Goal: Task Accomplishment & Management: Complete application form

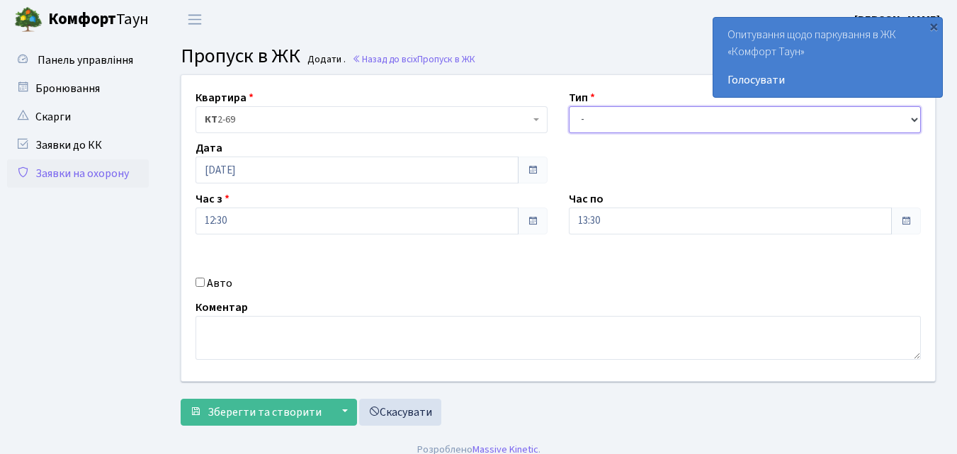
click at [586, 121] on select "- Доставка Таксі Гості Сервіс" at bounding box center [745, 119] width 352 height 27
click at [569, 106] on select "- Доставка Таксі Гості Сервіс" at bounding box center [745, 119] width 352 height 27
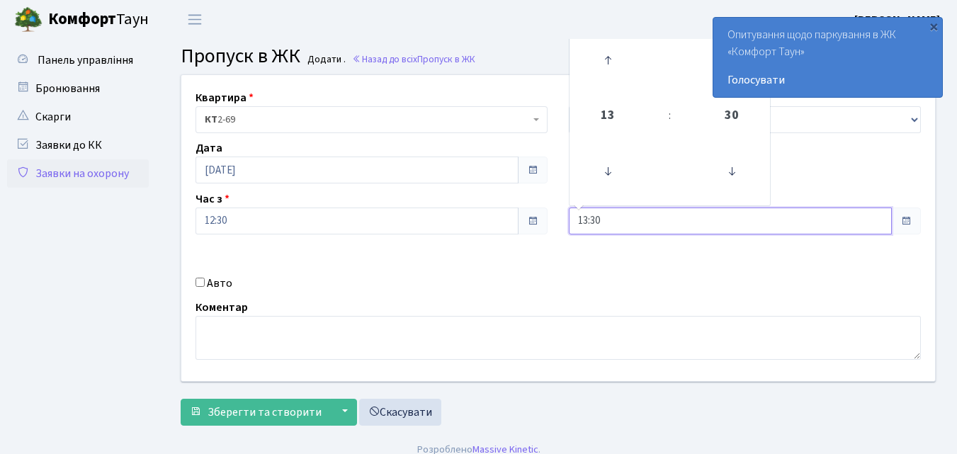
click at [593, 224] on input "13:30" at bounding box center [730, 220] width 323 height 27
click at [610, 57] on icon at bounding box center [607, 60] width 38 height 38
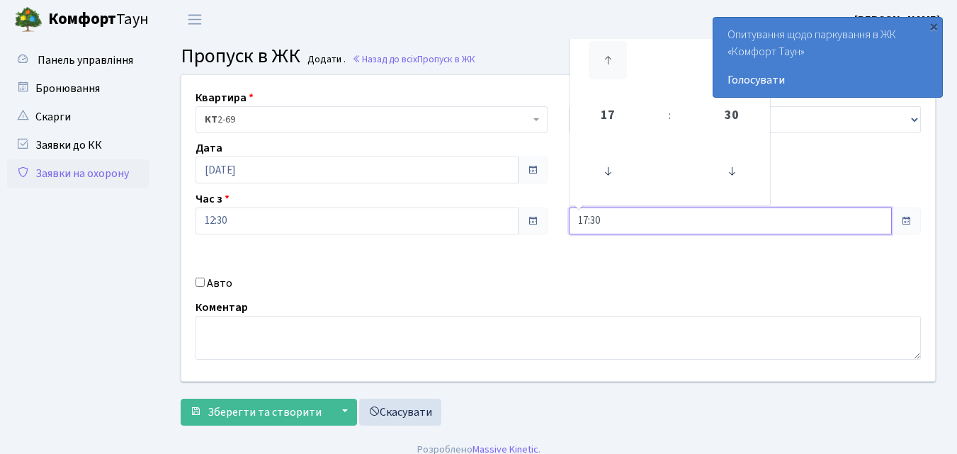
click at [610, 57] on icon at bounding box center [607, 60] width 38 height 38
type input "20:30"
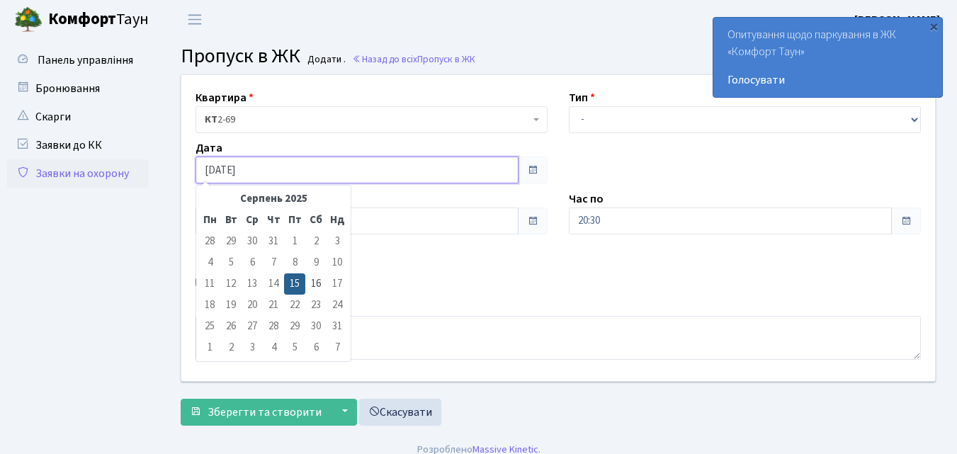
click at [255, 171] on input "[DATE]" at bounding box center [356, 169] width 323 height 27
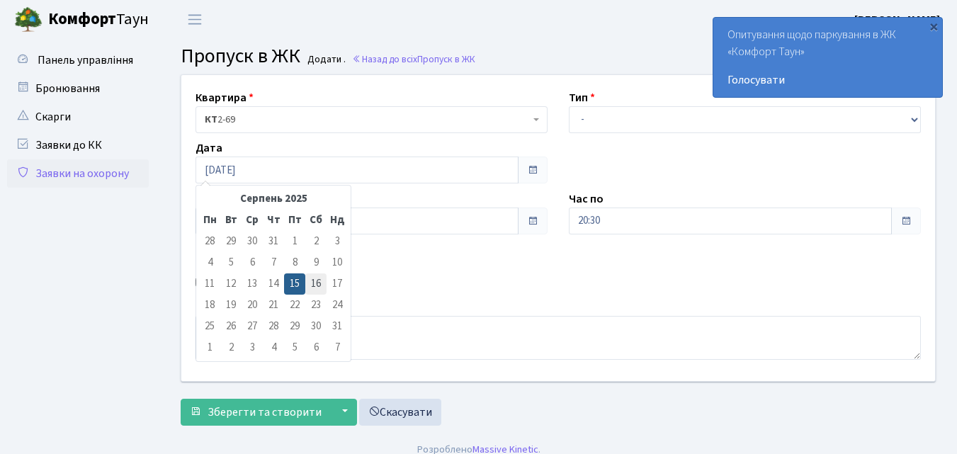
click at [318, 285] on td "16" at bounding box center [315, 283] width 21 height 21
type input "16.08.2025"
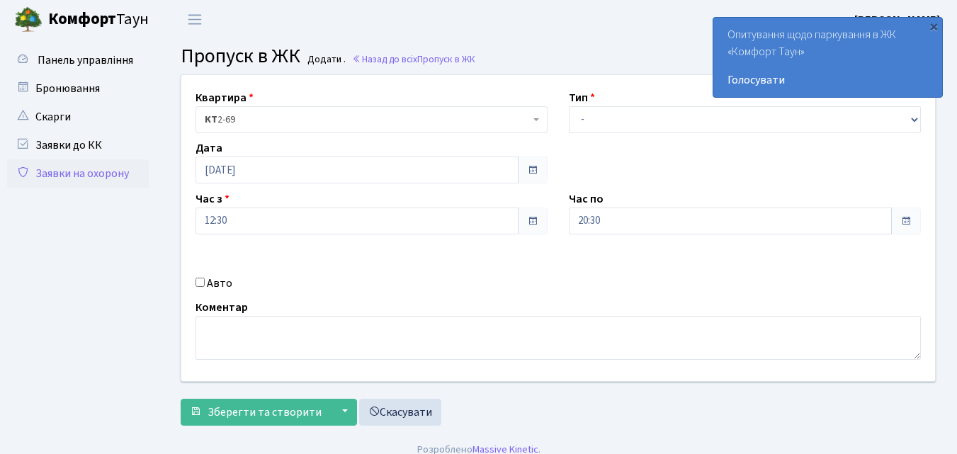
click at [200, 283] on input "Авто" at bounding box center [199, 282] width 9 height 9
checkbox input "true"
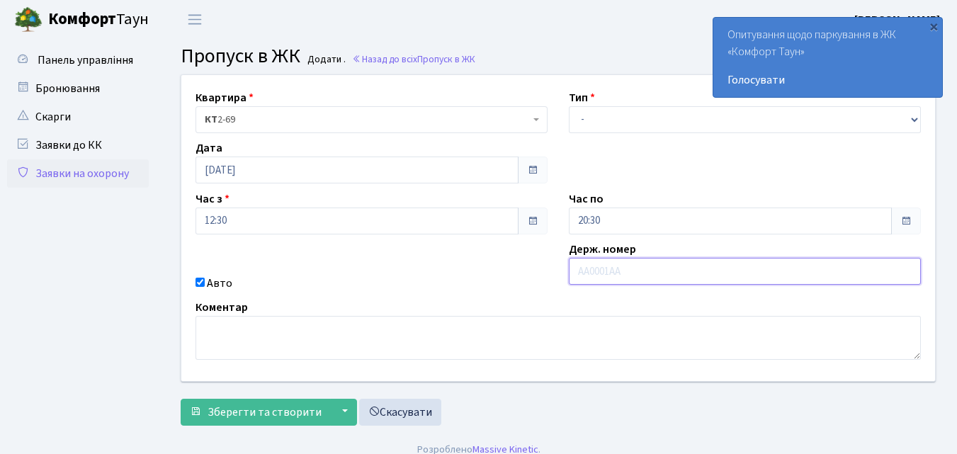
click at [588, 273] on input "text" at bounding box center [745, 271] width 352 height 27
type input "АА2803РТ"
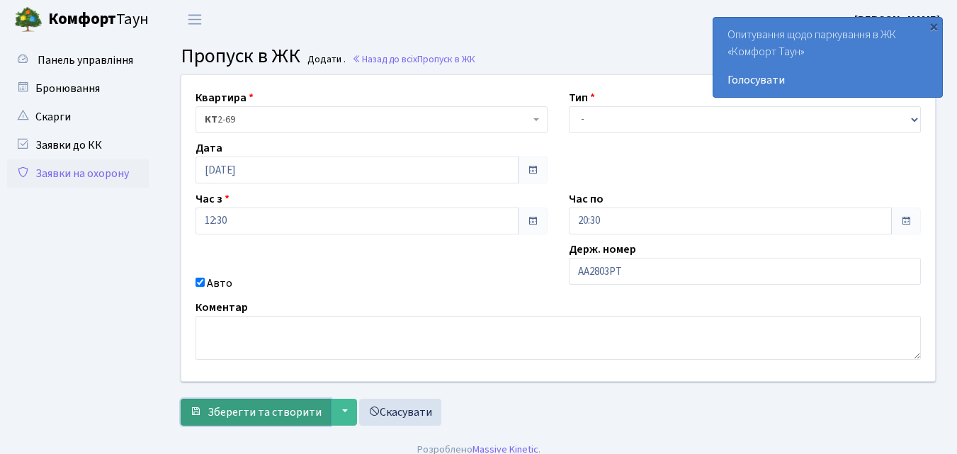
click at [238, 409] on span "Зберегти та створити" at bounding box center [264, 412] width 114 height 16
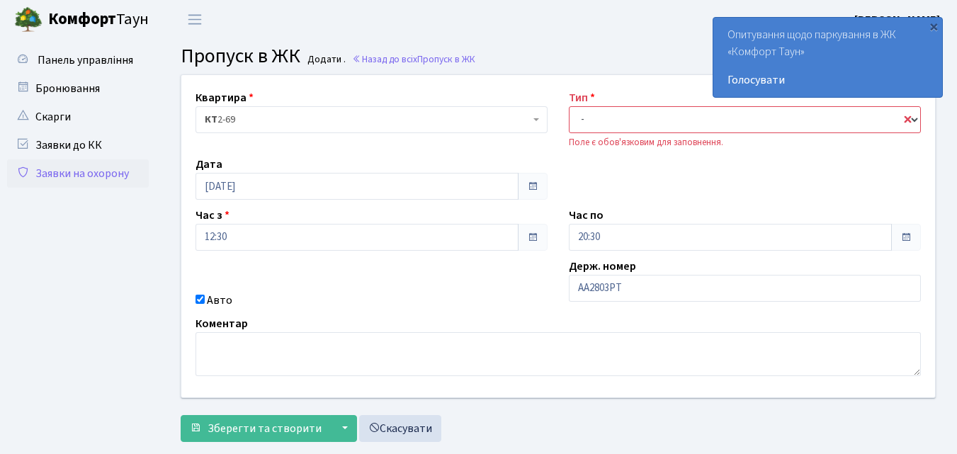
click at [582, 121] on select "- Доставка Таксі Гості Сервіс" at bounding box center [745, 119] width 352 height 27
select select "1"
click at [569, 106] on select "- Доставка Таксі Гості Сервіс" at bounding box center [745, 119] width 352 height 27
click at [81, 58] on span "Панель управління" at bounding box center [86, 60] width 96 height 16
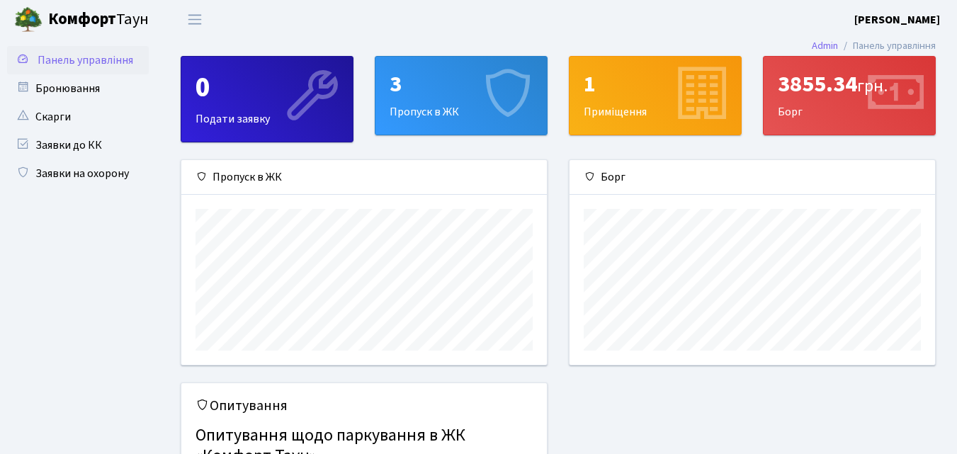
scroll to position [205, 365]
click at [433, 89] on div "3" at bounding box center [460, 84] width 143 height 27
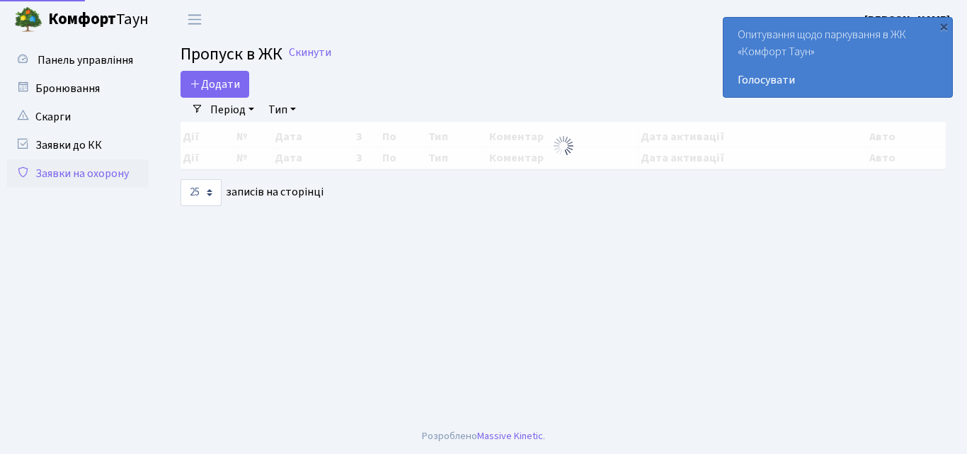
select select "25"
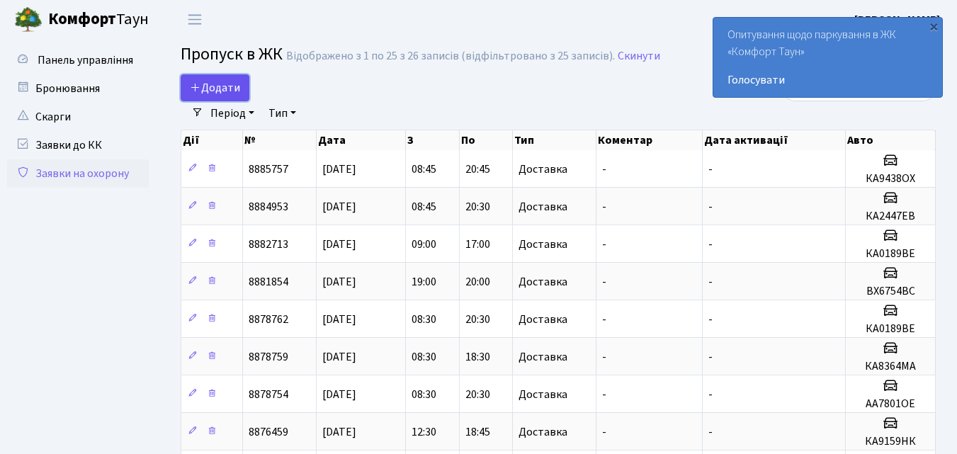
click at [232, 79] on link "Додати" at bounding box center [215, 87] width 69 height 27
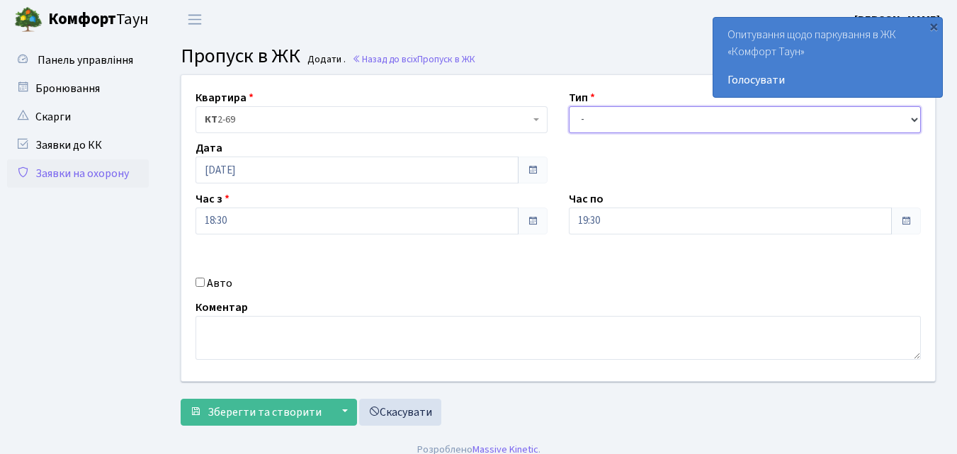
click at [583, 119] on select "- Доставка Таксі Гості Сервіс" at bounding box center [745, 119] width 352 height 27
select select "1"
click at [569, 106] on select "- Доставка Таксі Гості Сервіс" at bounding box center [745, 119] width 352 height 27
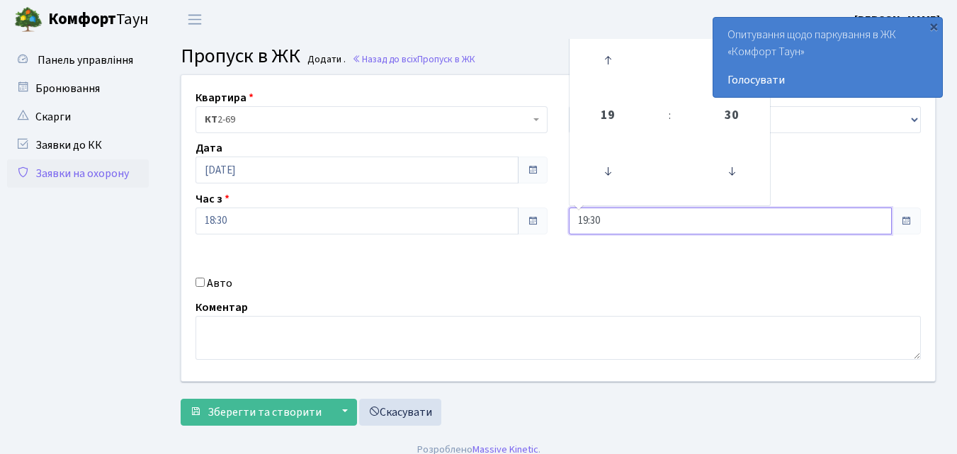
click at [578, 220] on input "19:30" at bounding box center [730, 220] width 323 height 27
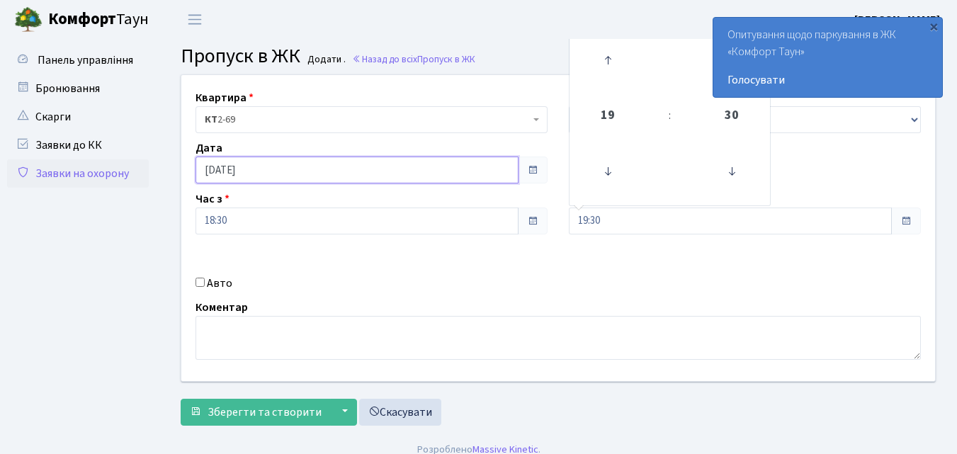
click at [358, 173] on input "[DATE]" at bounding box center [356, 169] width 323 height 27
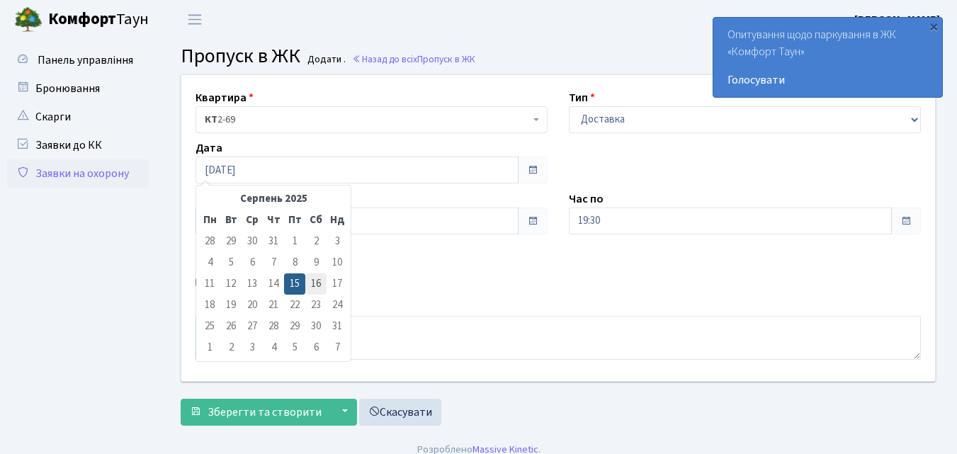
click at [319, 278] on td "16" at bounding box center [315, 283] width 21 height 21
type input "16.08.2025"
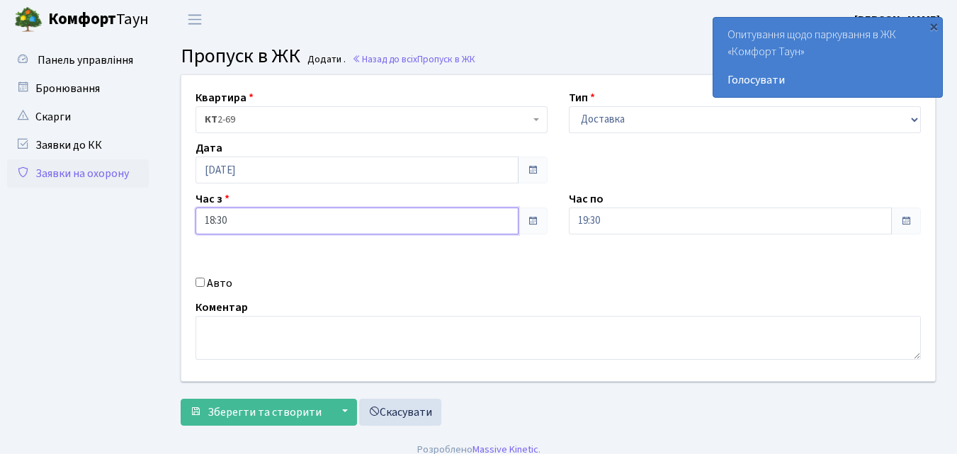
click at [228, 223] on input "18:30" at bounding box center [356, 220] width 323 height 27
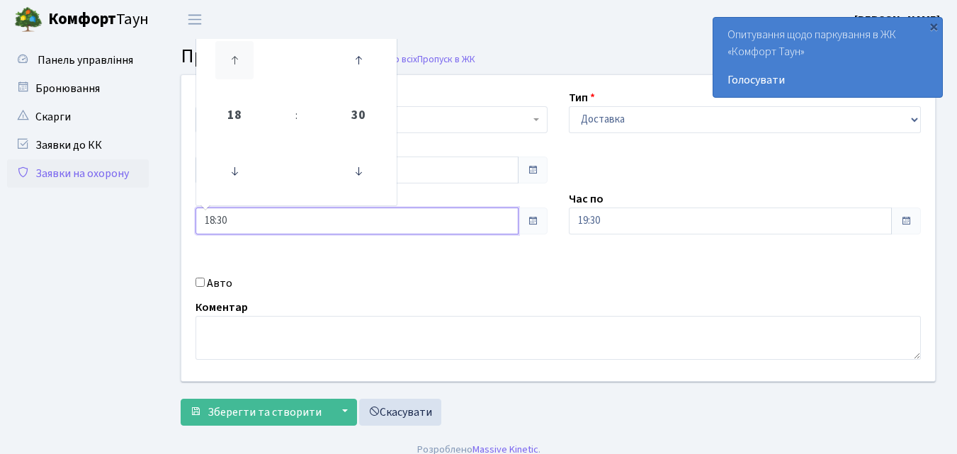
click at [234, 58] on icon at bounding box center [234, 60] width 38 height 38
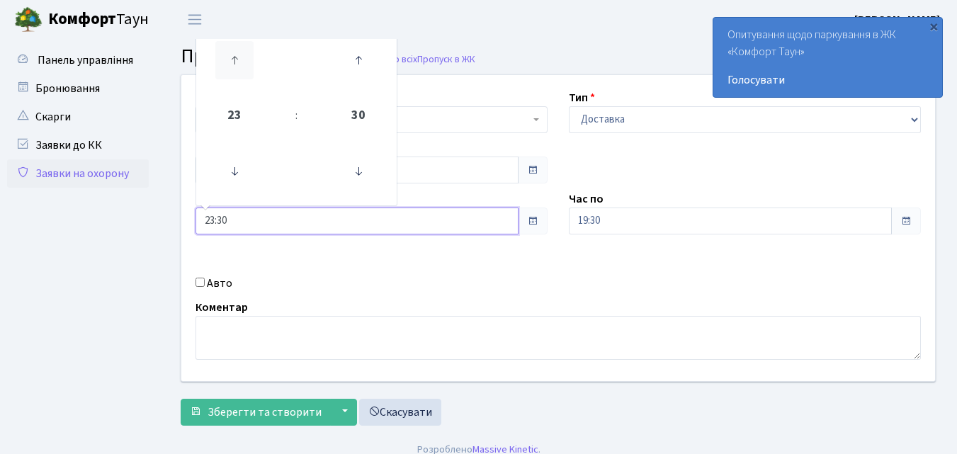
click at [234, 58] on icon at bounding box center [234, 60] width 38 height 38
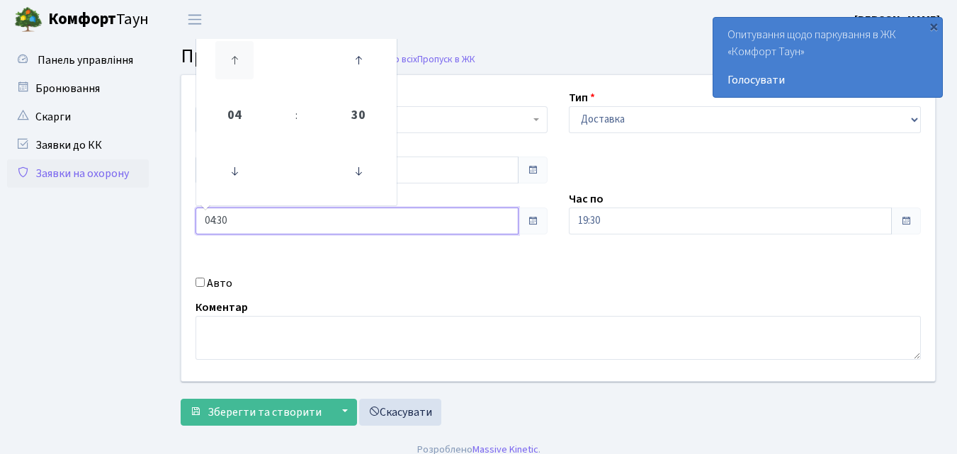
click at [234, 58] on icon at bounding box center [234, 60] width 38 height 38
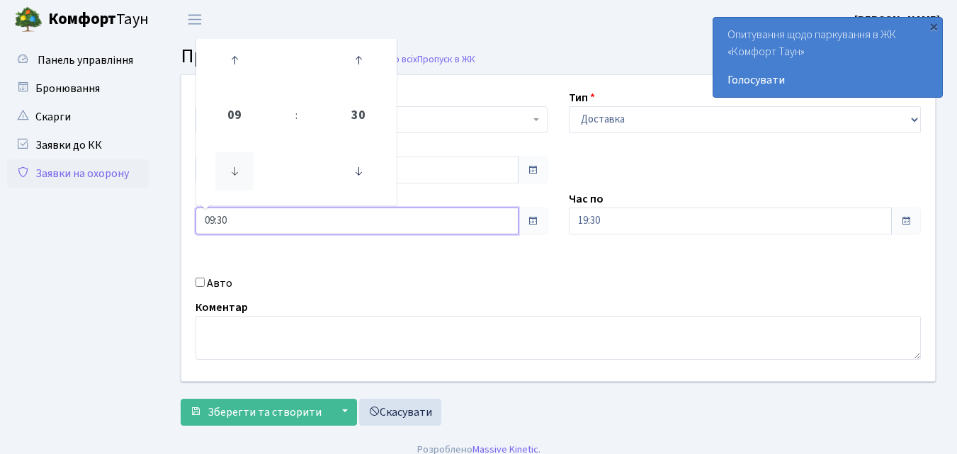
click at [240, 172] on icon at bounding box center [234, 171] width 38 height 38
type input "08:30"
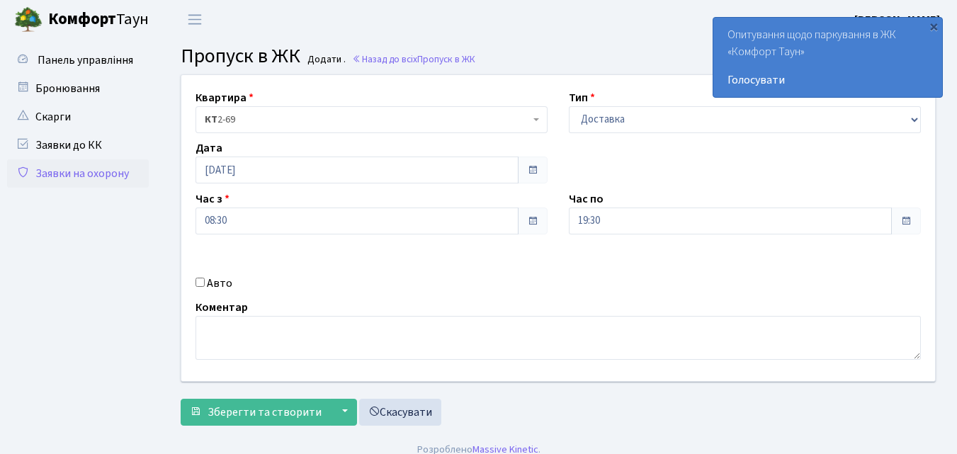
click at [203, 279] on input "Авто" at bounding box center [199, 282] width 9 height 9
checkbox input "true"
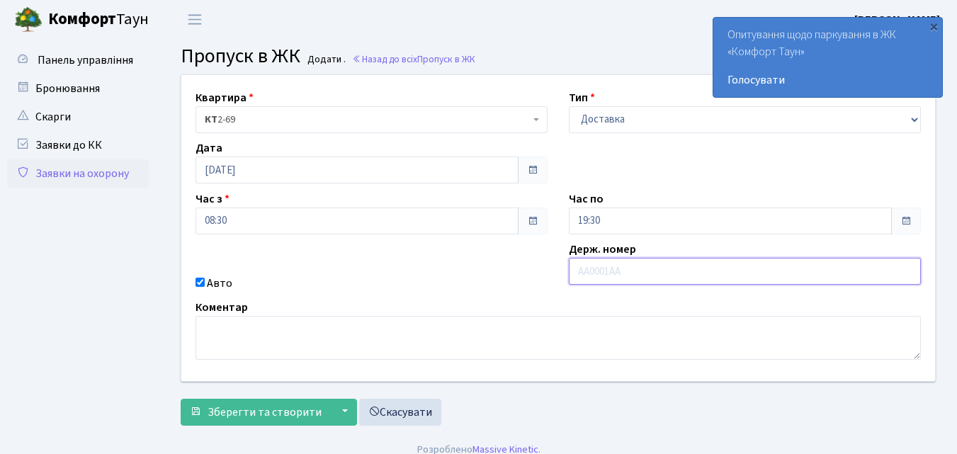
click at [598, 270] on input "text" at bounding box center [745, 271] width 352 height 27
type input "АА2803РТ"
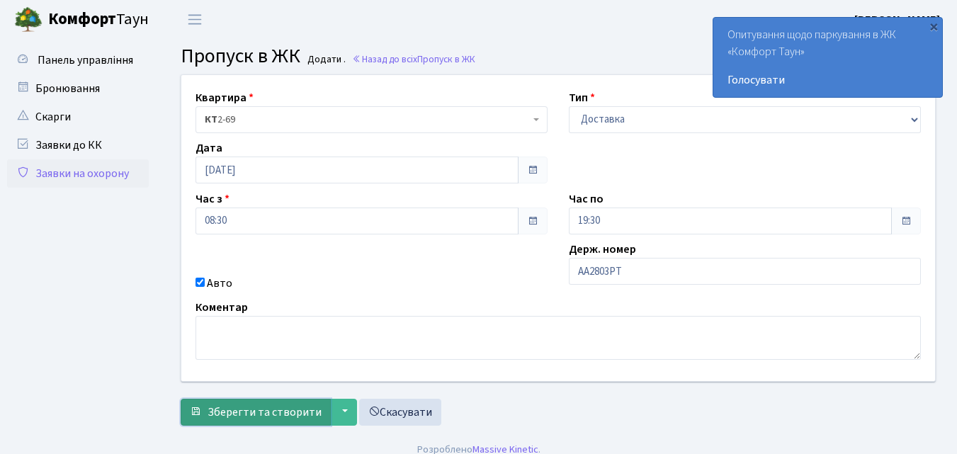
click at [290, 411] on span "Зберегти та створити" at bounding box center [264, 412] width 114 height 16
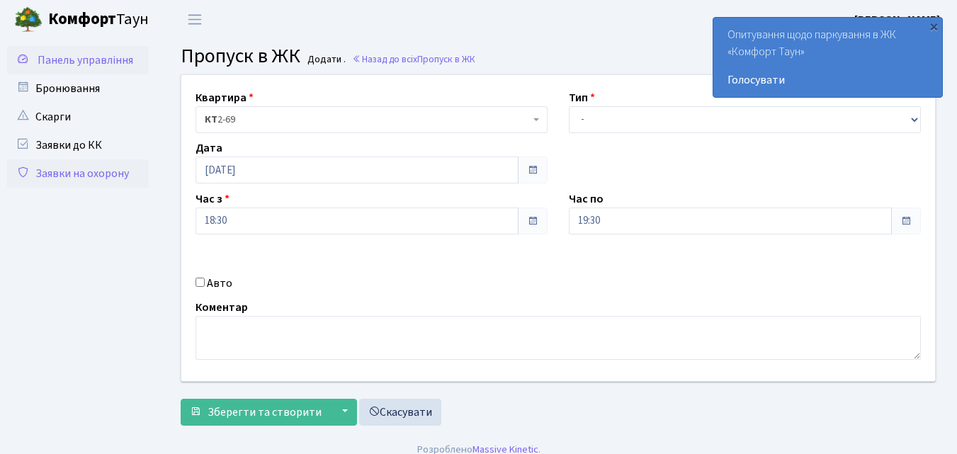
click at [120, 58] on span "Панель управління" at bounding box center [86, 60] width 96 height 16
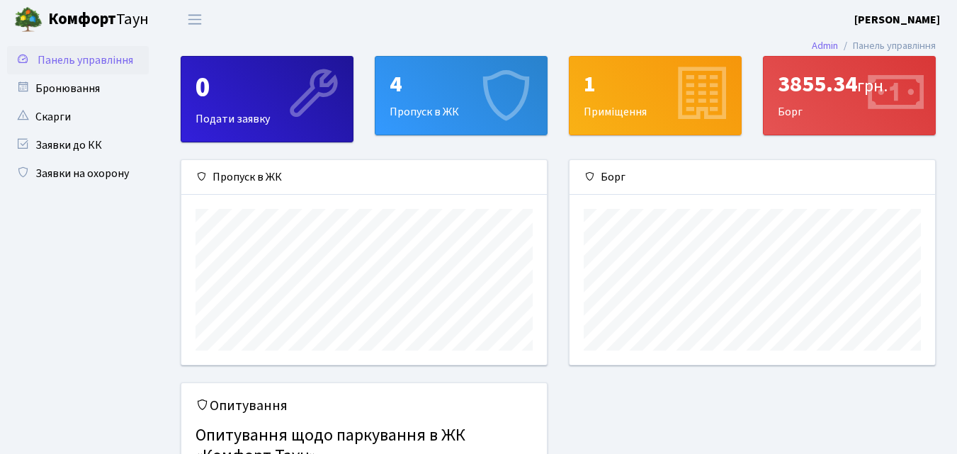
scroll to position [205, 365]
click at [416, 103] on div "4 Пропуск в ЖК" at bounding box center [460, 96] width 171 height 78
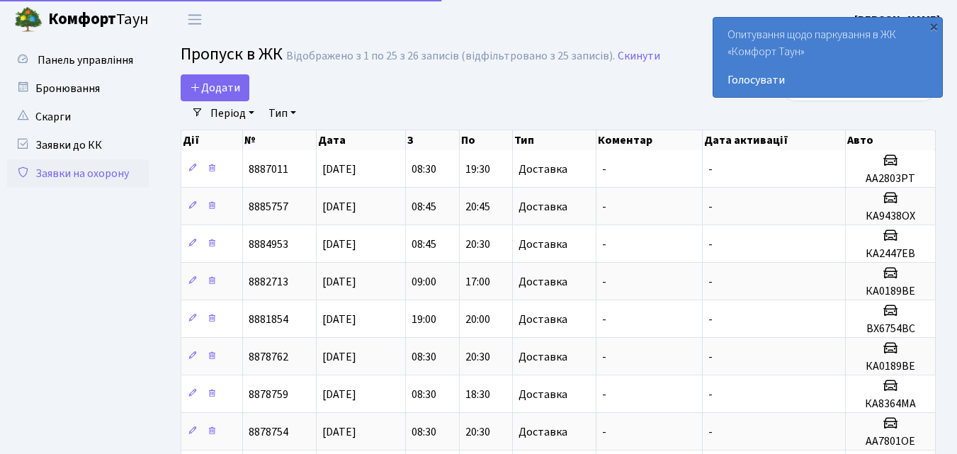
select select "25"
